Goal: Navigation & Orientation: Find specific page/section

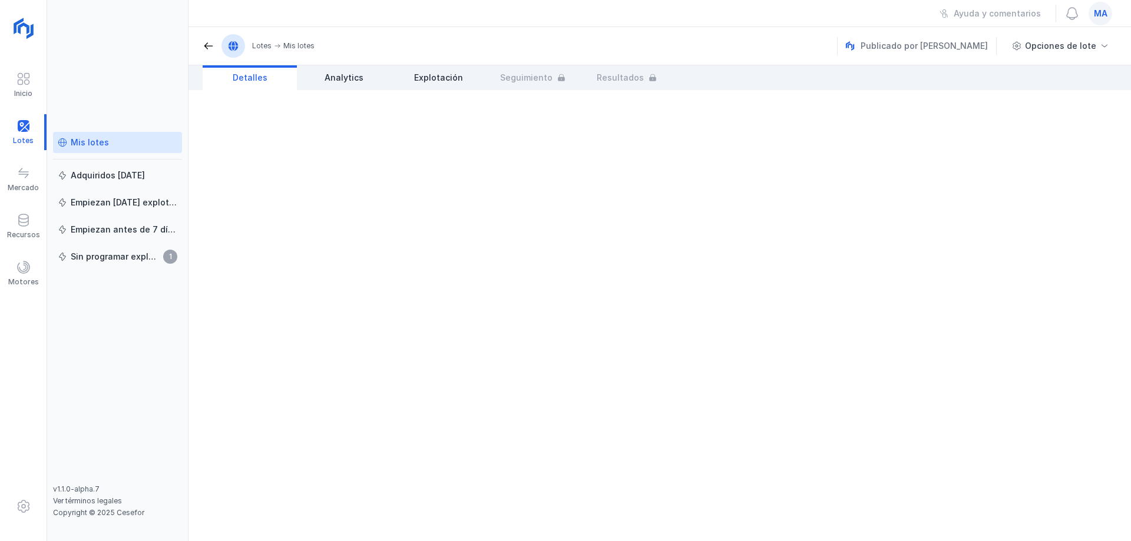
click at [108, 140] on div "Mis lotes" at bounding box center [118, 143] width 120 height 12
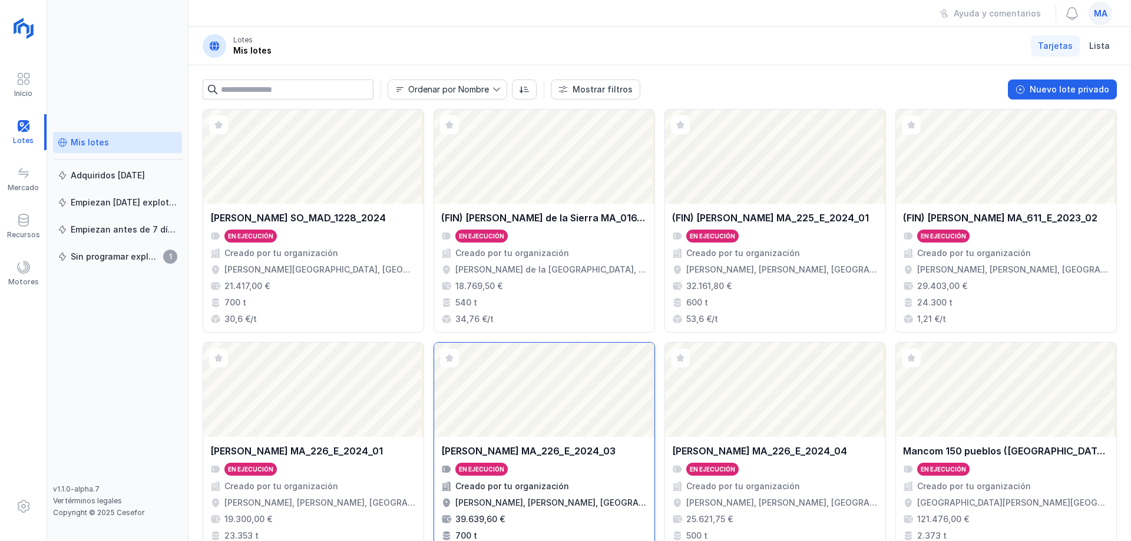
click at [558, 435] on div "Abrir lote" at bounding box center [544, 390] width 220 height 94
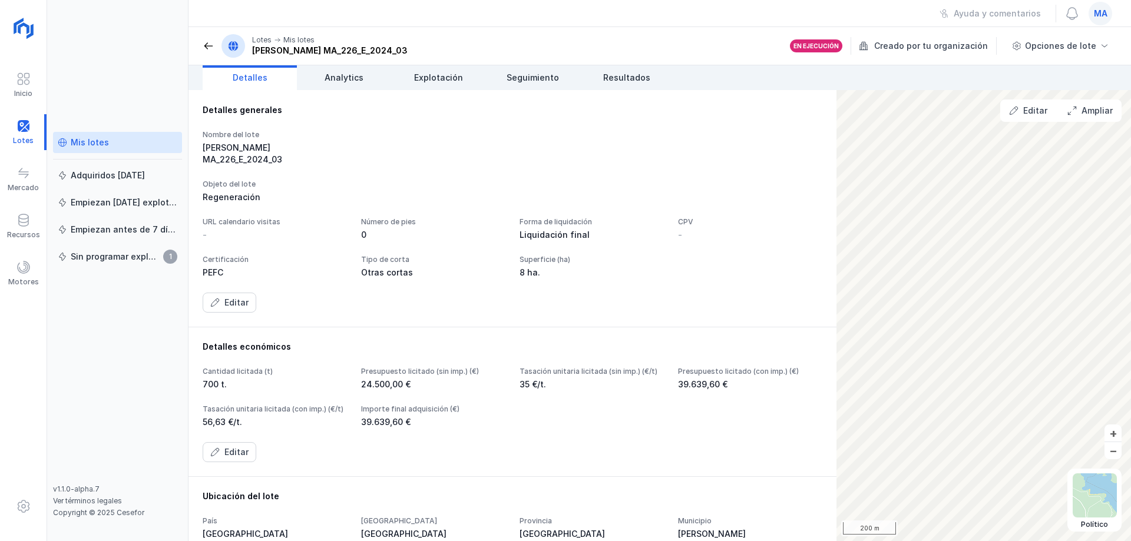
click at [694, 146] on div "Nombre del lote [PERSON_NAME] MA_226_E_2024_03" at bounding box center [513, 147] width 620 height 35
drag, startPoint x: 320, startPoint y: 147, endPoint x: 330, endPoint y: 140, distance: 12.6
click at [322, 146] on div "[PERSON_NAME] MA_226_E_2024_03" at bounding box center [275, 154] width 144 height 24
drag, startPoint x: 338, startPoint y: 148, endPoint x: 221, endPoint y: 143, distance: 116.8
click at [221, 143] on div "[PERSON_NAME] MA_226_E_2024_03" at bounding box center [275, 154] width 144 height 24
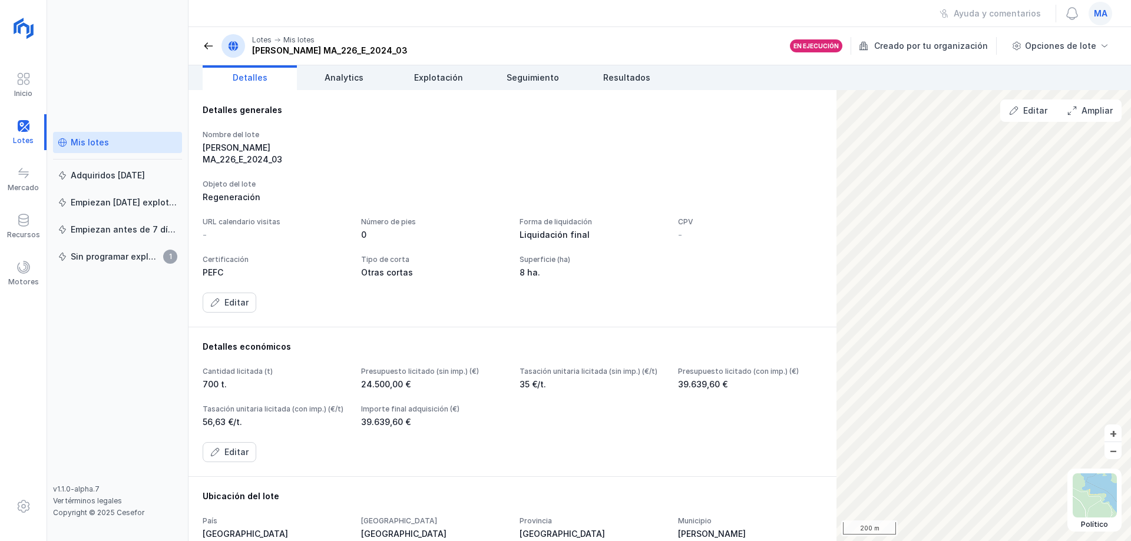
click at [312, 158] on div "Nombre del lote [PERSON_NAME] MA_226_E_2024_03 Objeto del lote Regeneración URL…" at bounding box center [513, 221] width 620 height 183
click at [506, 229] on div "0" at bounding box center [433, 235] width 144 height 12
click at [728, 132] on div "Detalles generales Nombre del lote [PERSON_NAME] MA_226_E_2024_03 Objeto del lo…" at bounding box center [513, 208] width 620 height 209
click at [710, 153] on div "Nombre del lote [PERSON_NAME] MA_226_E_2024_03" at bounding box center [513, 147] width 620 height 35
